Goal: Find specific fact: Find specific fact

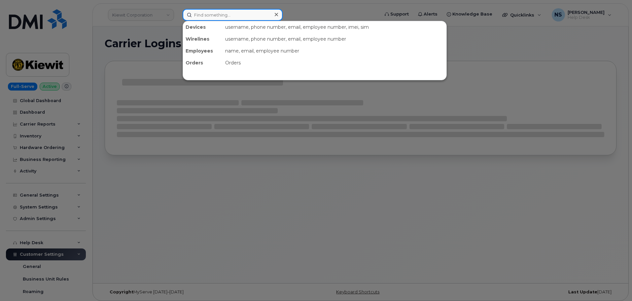
click at [255, 14] on input at bounding box center [233, 15] width 100 height 12
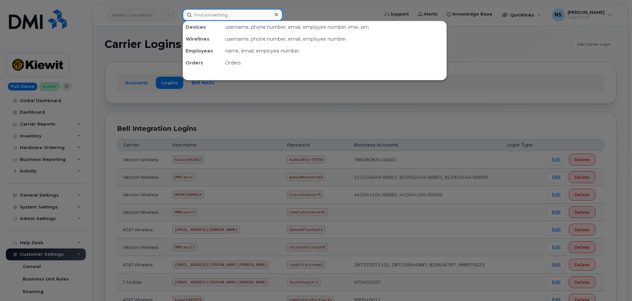
paste input "8643867876"
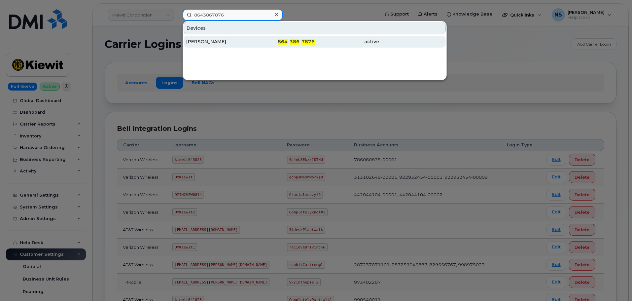
type input "8643867876"
click at [250, 42] on div "Admeredith Wideman" at bounding box center [218, 41] width 64 height 7
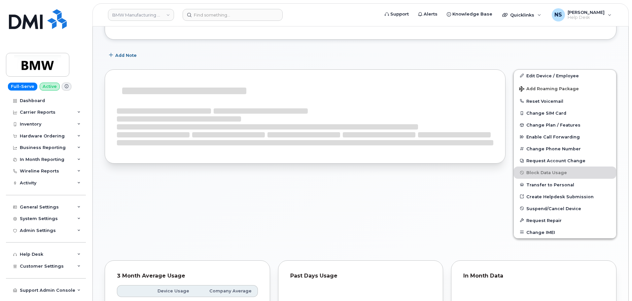
scroll to position [165, 0]
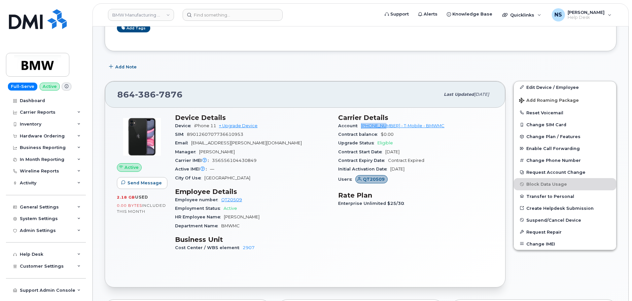
drag, startPoint x: 359, startPoint y: 126, endPoint x: 387, endPoint y: 128, distance: 27.5
click at [387, 128] on div "Account 972523090 - T-Mobile - BMWMC" at bounding box center [415, 125] width 155 height 9
copy link "972523090"
click at [339, 116] on h3 "Carrier Details" at bounding box center [415, 118] width 155 height 8
drag, startPoint x: 359, startPoint y: 127, endPoint x: 387, endPoint y: 127, distance: 28.4
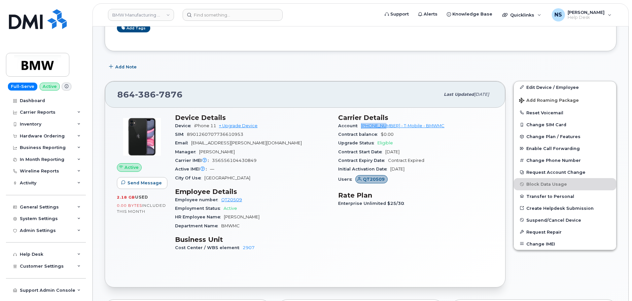
click at [387, 127] on div "Account 972523090 - T-Mobile - BMWMC" at bounding box center [415, 125] width 155 height 9
copy link "972523090"
click at [167, 96] on span "7876" at bounding box center [169, 94] width 27 height 10
click at [167, 95] on span "7876" at bounding box center [169, 94] width 27 height 10
copy span "864 386 7876"
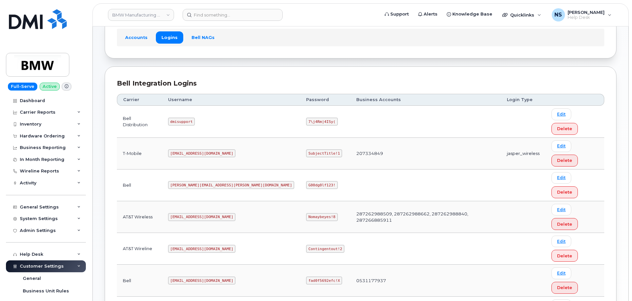
scroll to position [47, 0]
copy code "MS-BMW@dminc.com"
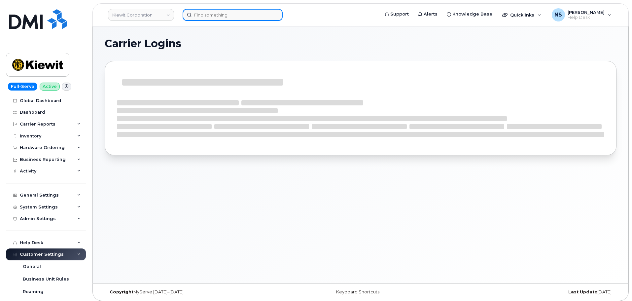
click at [205, 10] on input at bounding box center [233, 15] width 100 height 12
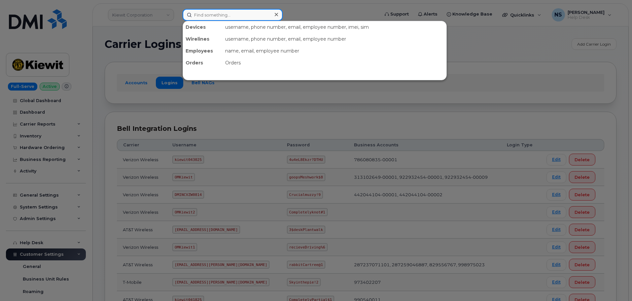
paste input "3613850427"
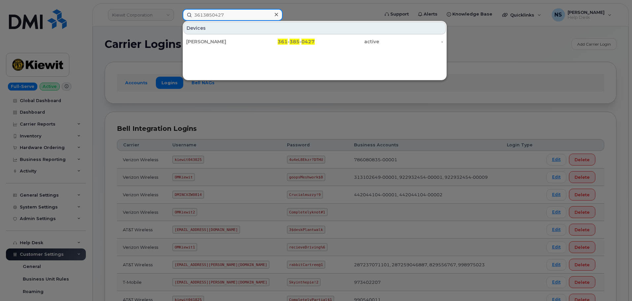
type input "3613850427"
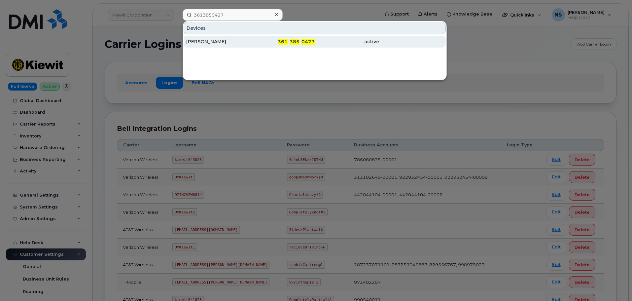
click at [248, 41] on div "ANGELICA GREER" at bounding box center [218, 41] width 64 height 7
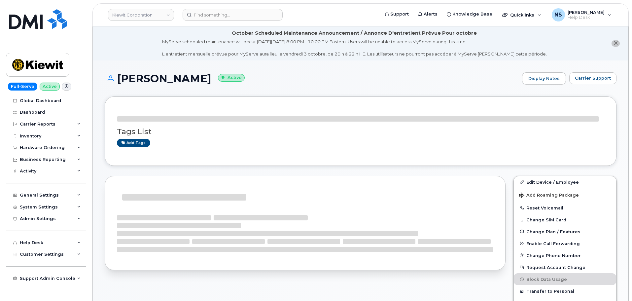
click at [153, 78] on h1 "[PERSON_NAME] Active" at bounding box center [312, 79] width 414 height 12
click at [153, 77] on h1 "[PERSON_NAME] Active" at bounding box center [312, 79] width 414 height 12
copy h1 "[PERSON_NAME]"
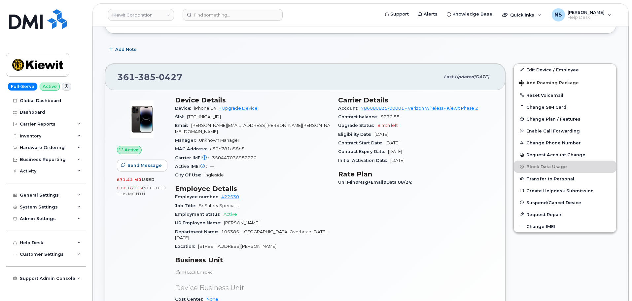
scroll to position [132, 0]
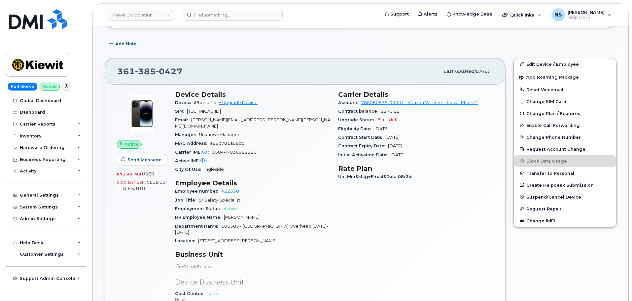
click at [243, 141] on div "MAC Address a89c781a58b5" at bounding box center [252, 143] width 155 height 9
click at [245, 149] on span "350447036982220" at bounding box center [234, 151] width 45 height 5
click at [245, 148] on div "Carrier IMEI Carrier IMEI is reported during the last billing cycle or change o…" at bounding box center [252, 152] width 155 height 9
copy span "350447036982220"
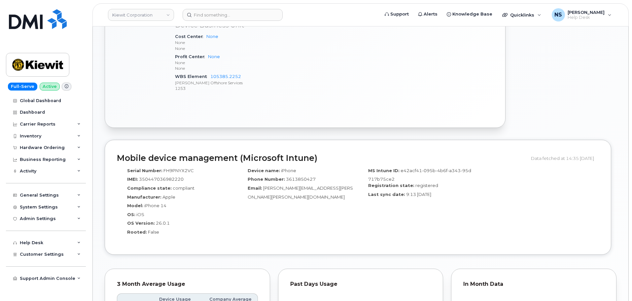
scroll to position [495, 0]
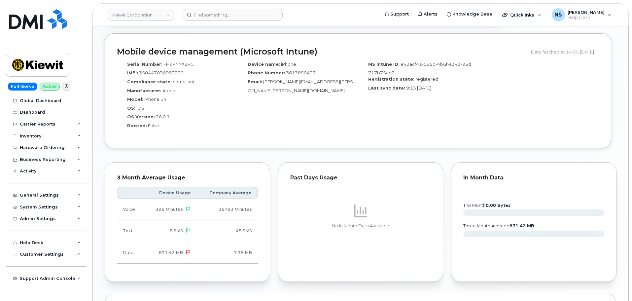
click at [173, 61] on div "Serial Number: FH9PNYX2VC" at bounding box center [177, 65] width 111 height 9
click at [174, 61] on span "FH9PNYX2VC" at bounding box center [178, 63] width 30 height 5
copy span "FH9PNYX2VC"
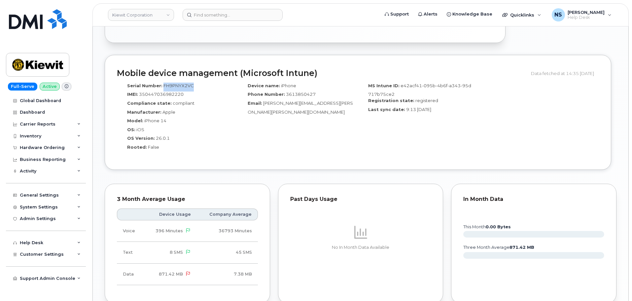
scroll to position [462, 0]
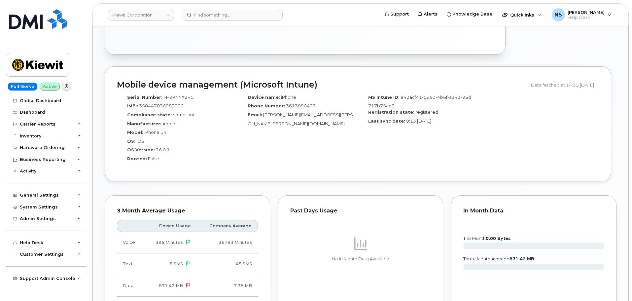
click at [237, 131] on div "Serial Number: FH9PNYX2VC IMEI: [TECHNICAL_ID] Compliance state: compliant Manu…" at bounding box center [177, 130] width 120 height 78
